Goal: Task Accomplishment & Management: Manage account settings

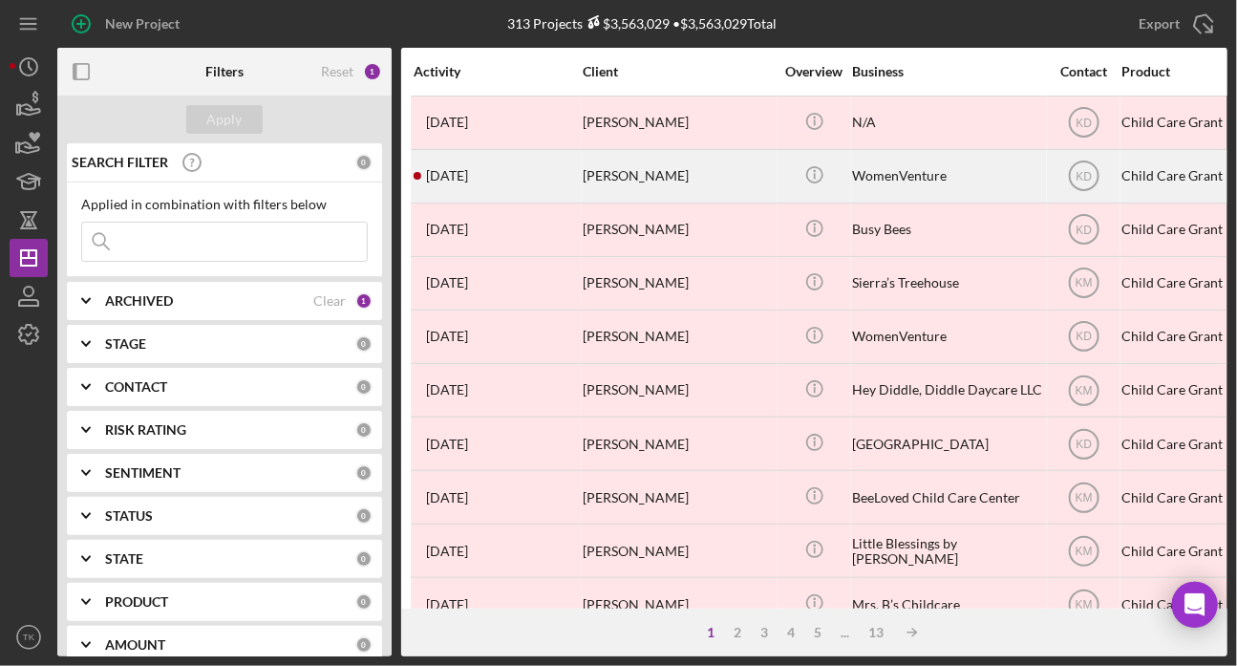
click at [528, 180] on div "[DATE] [PERSON_NAME]" at bounding box center [496, 176] width 167 height 51
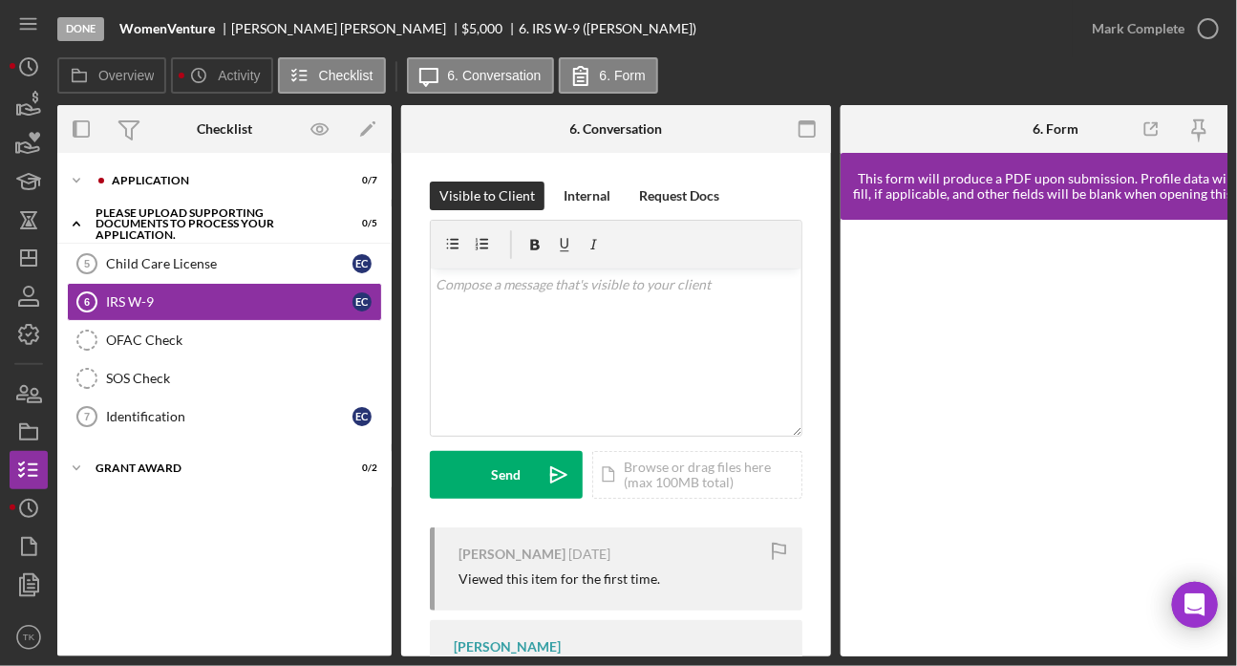
click at [93, 30] on div "Done" at bounding box center [80, 29] width 47 height 24
click at [74, 28] on div "Done" at bounding box center [80, 29] width 47 height 24
click at [28, 457] on icon "button" at bounding box center [29, 470] width 48 height 48
click at [22, 254] on icon "Icon/Dashboard" at bounding box center [29, 258] width 48 height 48
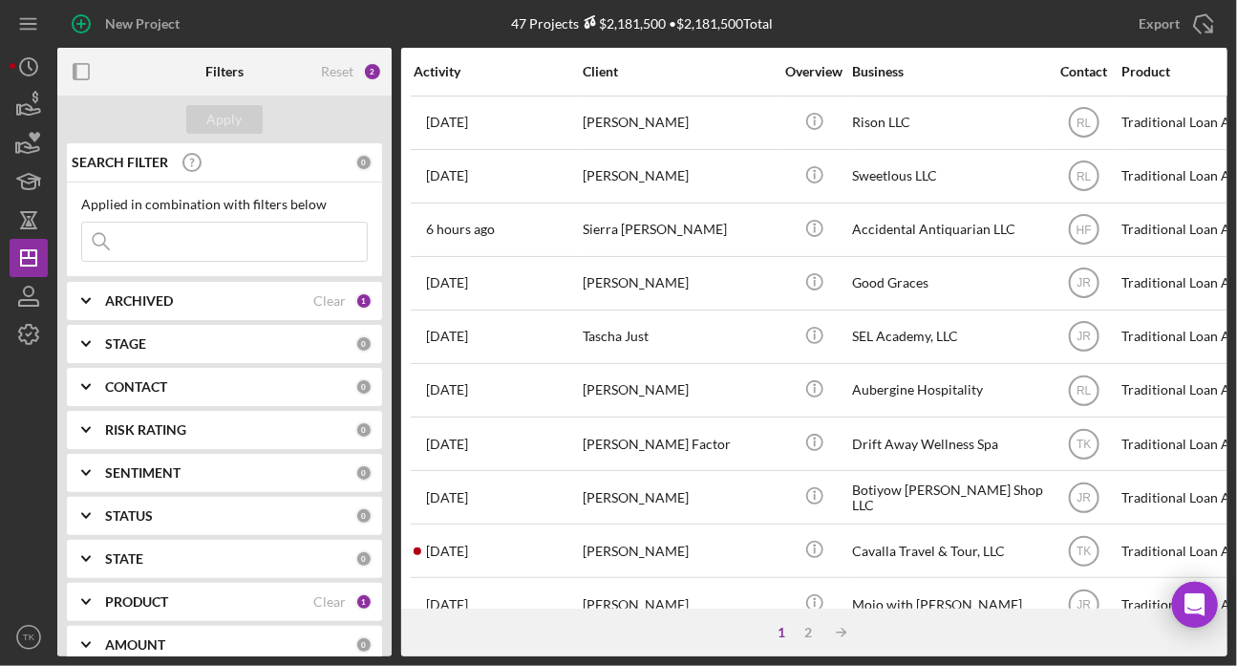
click at [193, 600] on div "PRODUCT" at bounding box center [209, 601] width 208 height 15
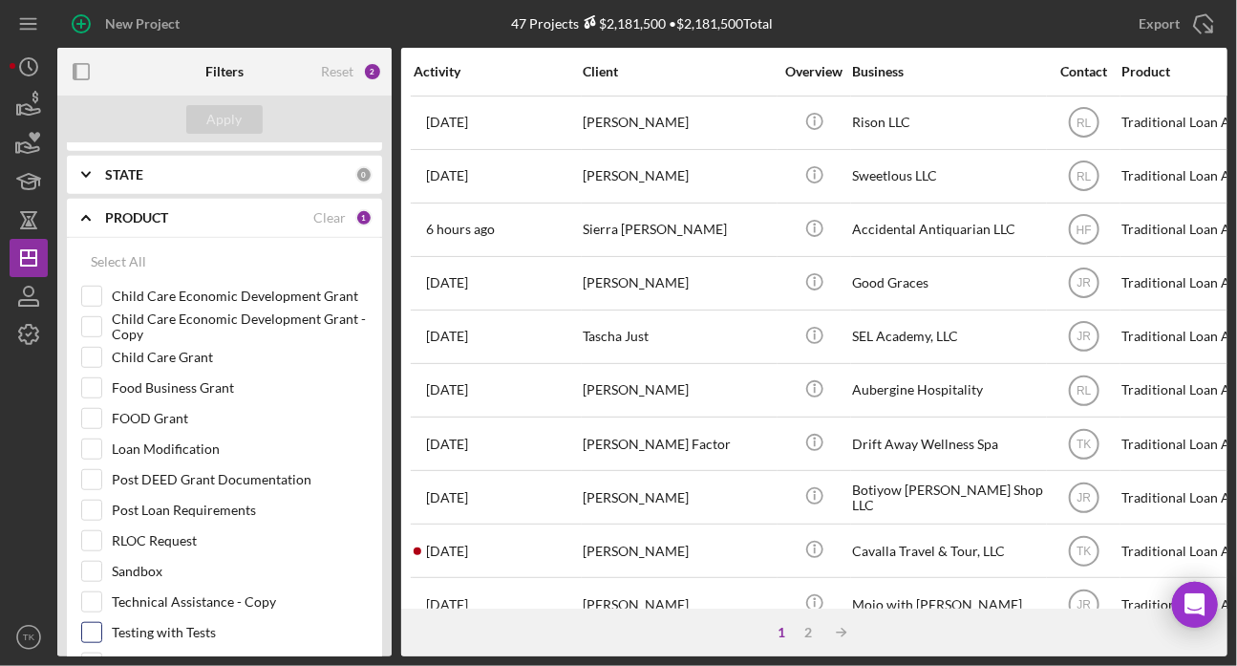
scroll to position [433, 0]
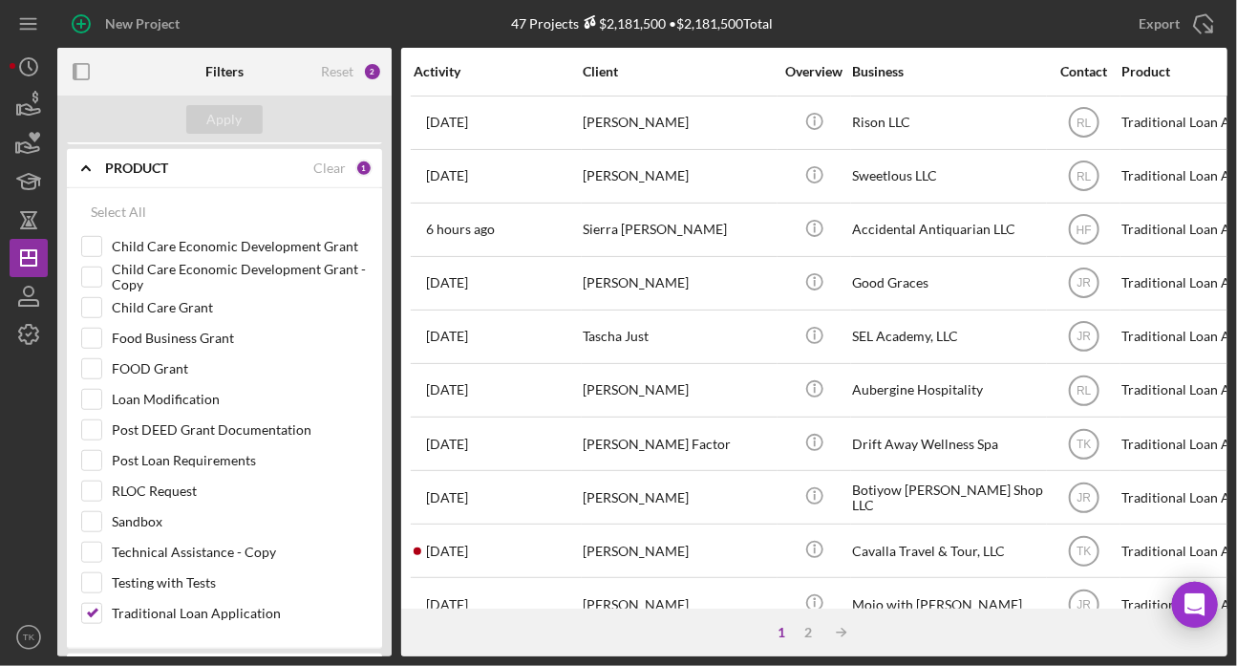
click at [85, 159] on icon "Icon/Expander" at bounding box center [86, 168] width 48 height 48
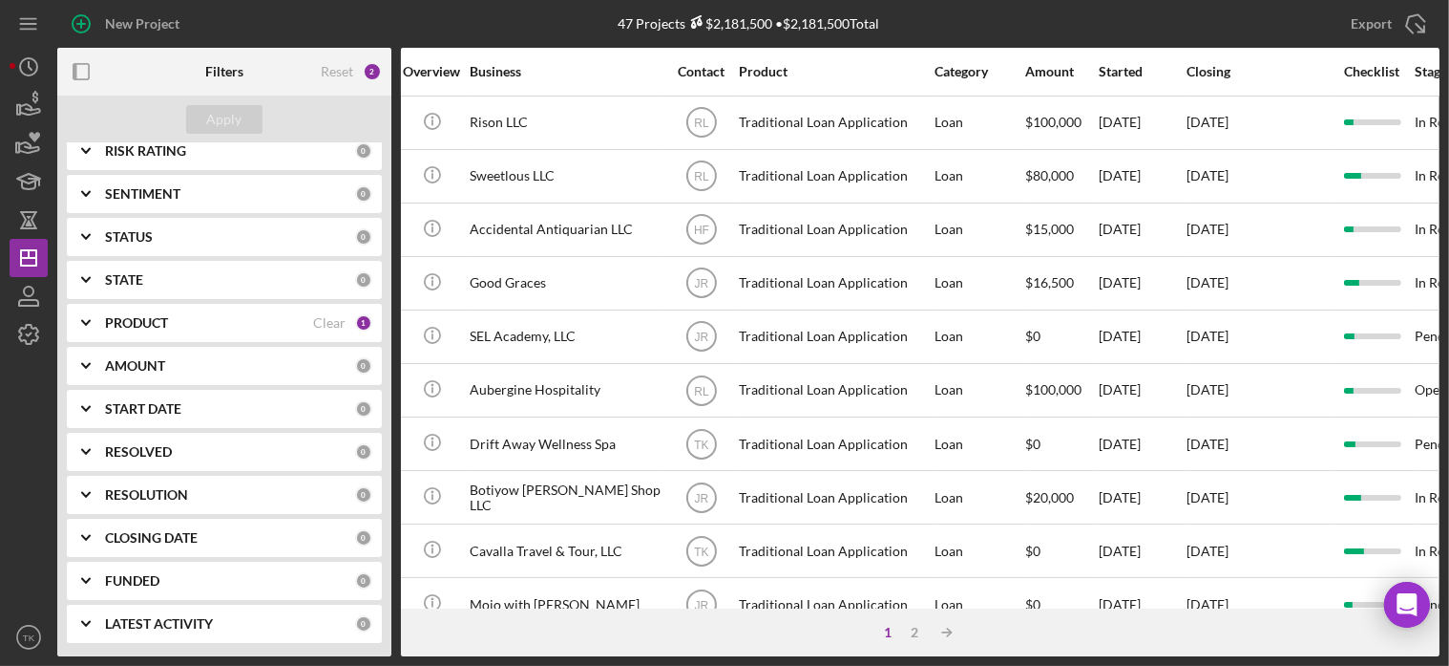
scroll to position [0, 413]
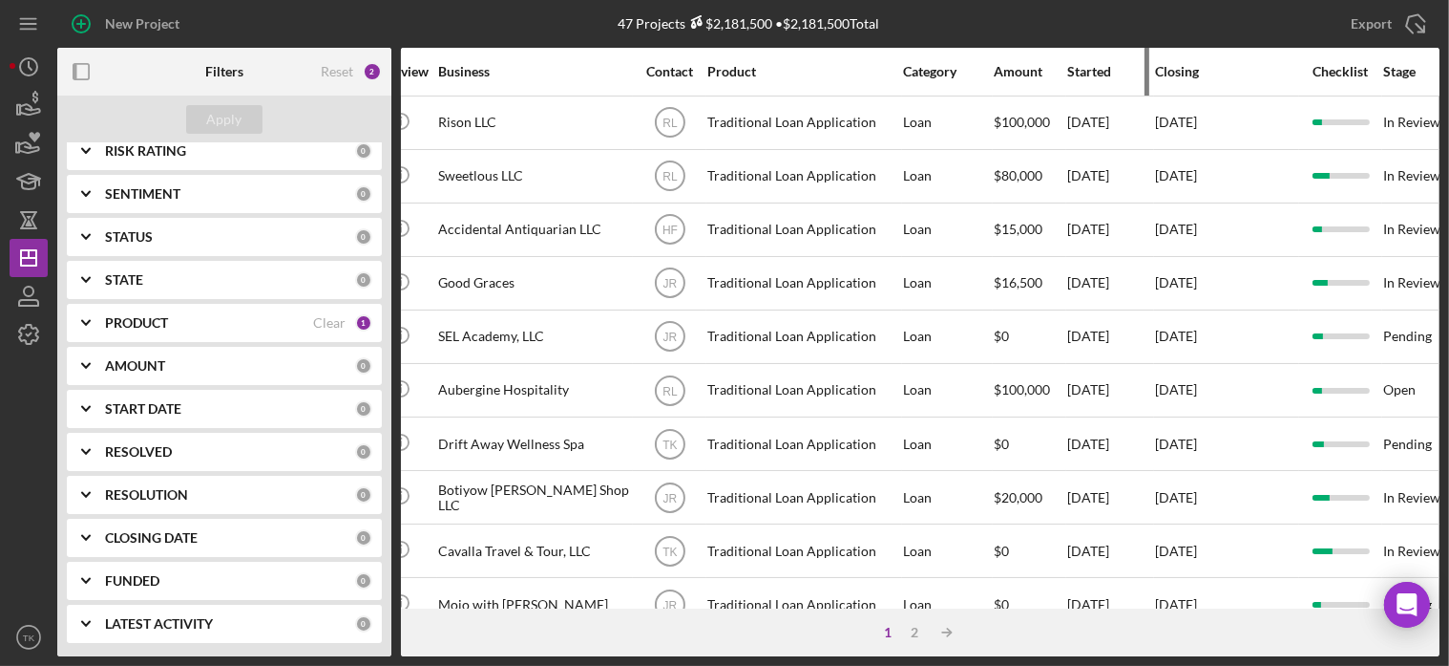
click at [1089, 58] on div "Started" at bounding box center [1111, 72] width 86 height 46
click at [1090, 70] on div "Started" at bounding box center [1111, 71] width 86 height 15
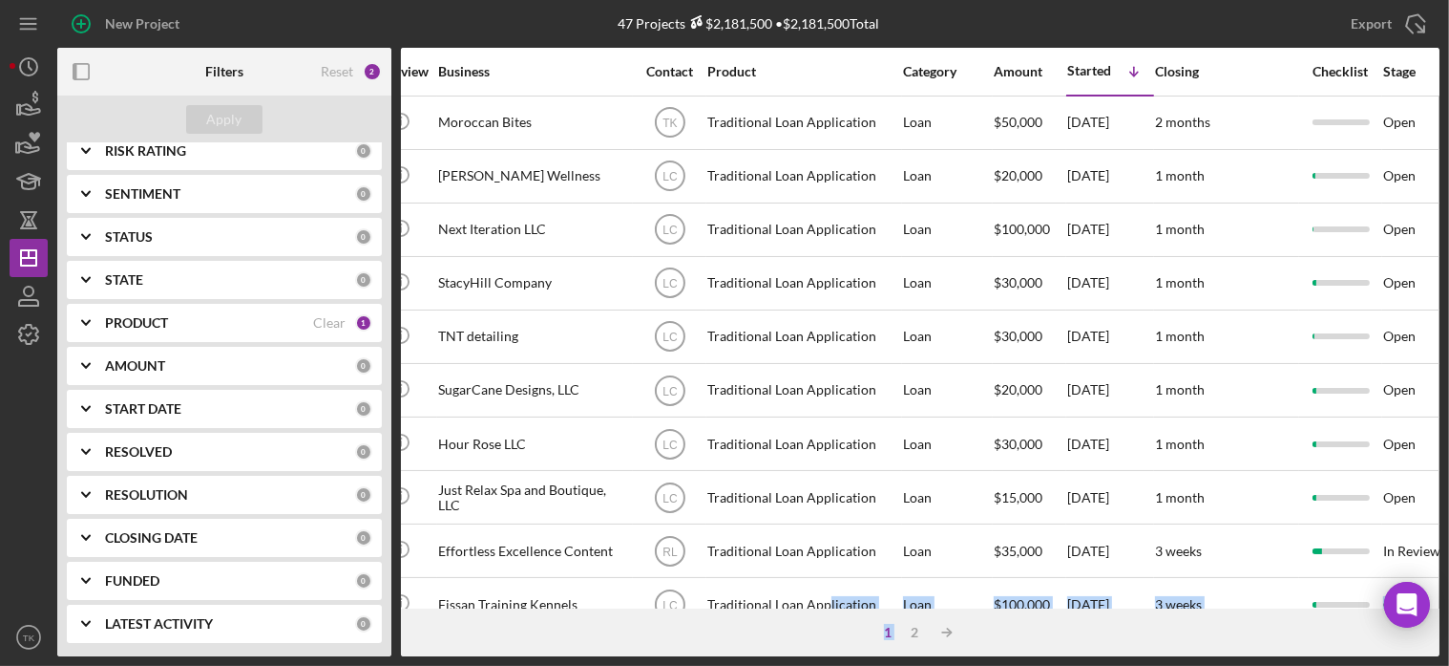
drag, startPoint x: 907, startPoint y: 608, endPoint x: 823, endPoint y: 605, distance: 84.1
click at [823, 605] on div "Activity Client Overview Business Contact Product Category Amount Started Icon/…" at bounding box center [920, 352] width 1039 height 608
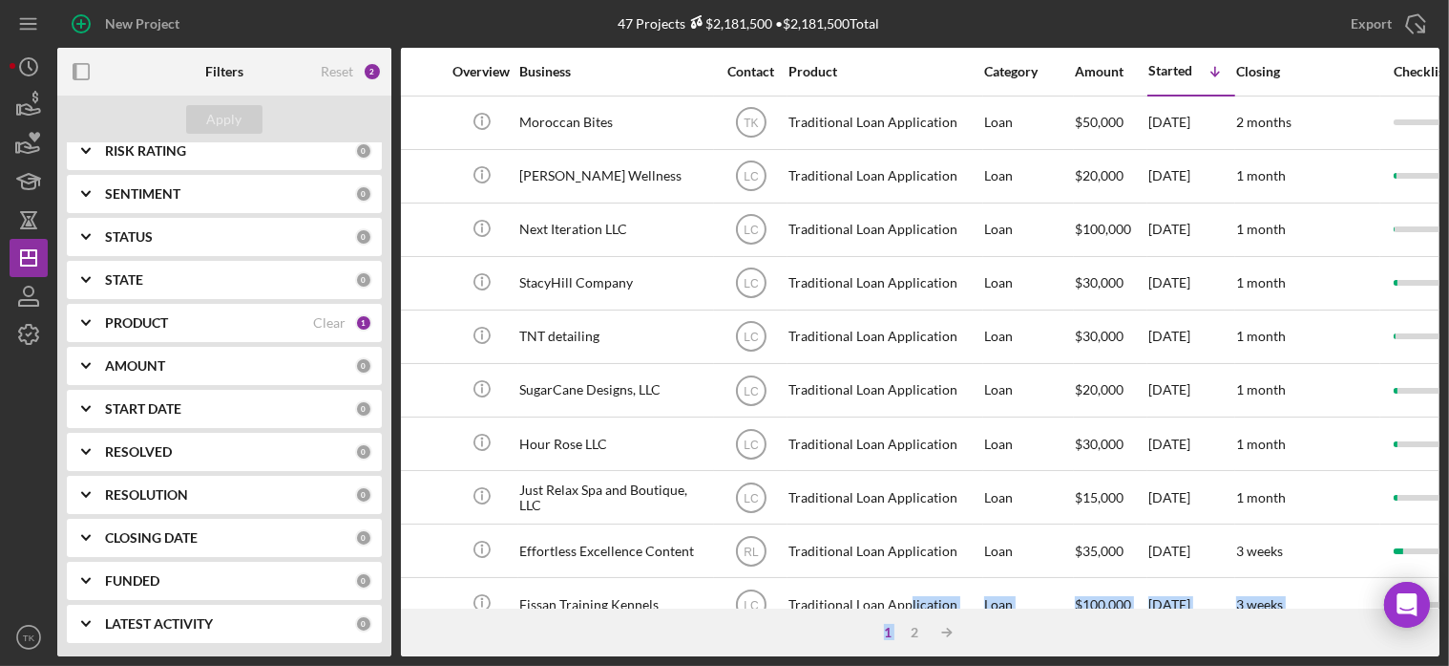
scroll to position [0, 330]
